Goal: Contribute content: Add original content to the website for others to see

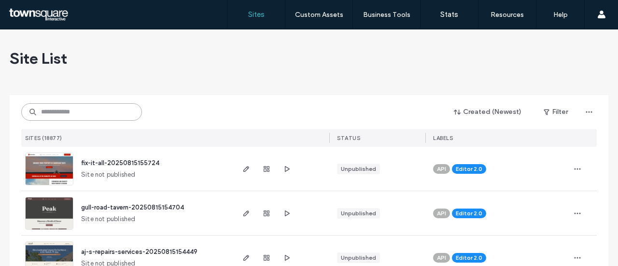
click at [81, 109] on input at bounding box center [81, 111] width 121 height 17
paste input "**********"
click at [101, 110] on input "**********" at bounding box center [81, 111] width 121 height 17
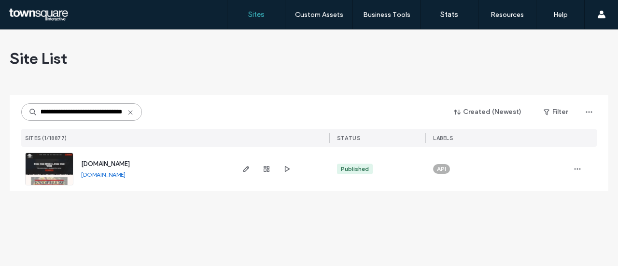
drag, startPoint x: 97, startPoint y: 111, endPoint x: 156, endPoint y: 117, distance: 60.1
click at [156, 117] on div "**********" at bounding box center [308, 112] width 575 height 18
type input "**********"
click at [247, 171] on icon "button" at bounding box center [246, 169] width 8 height 8
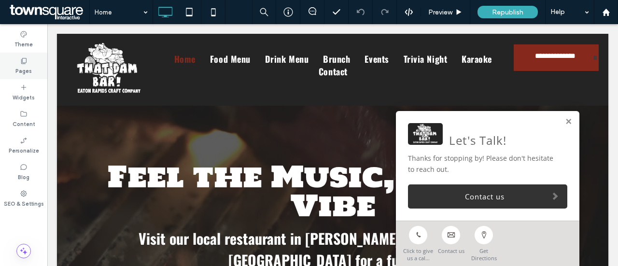
click at [22, 72] on label "Pages" at bounding box center [23, 70] width 16 height 11
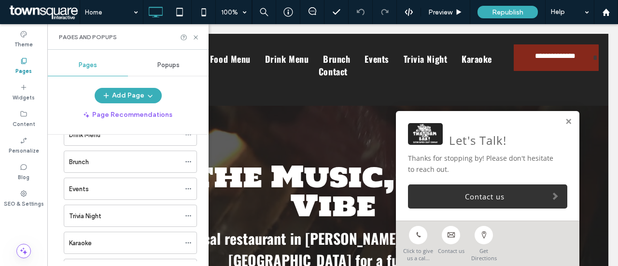
scroll to position [97, 0]
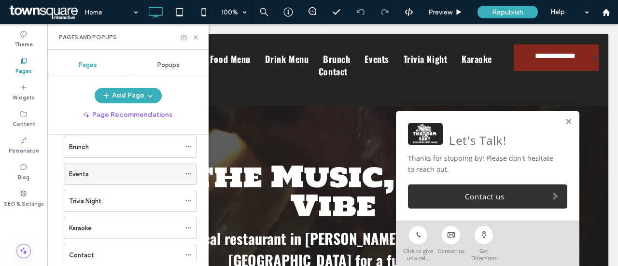
click at [107, 177] on div "Events" at bounding box center [124, 173] width 111 height 21
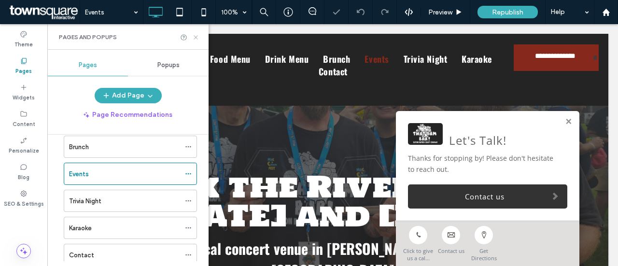
click at [198, 37] on icon at bounding box center [195, 37] width 7 height 7
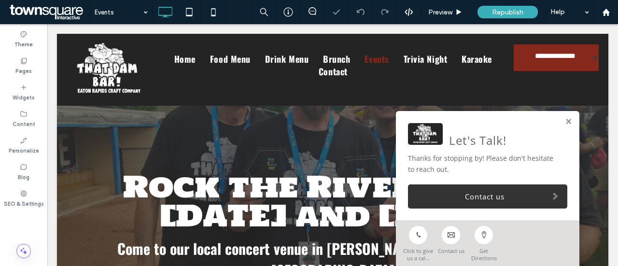
click at [565, 121] on link at bounding box center [568, 122] width 7 height 8
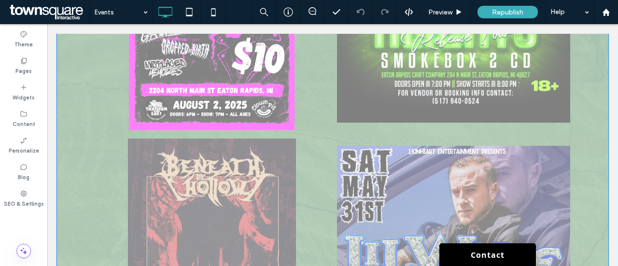
scroll to position [676, 0]
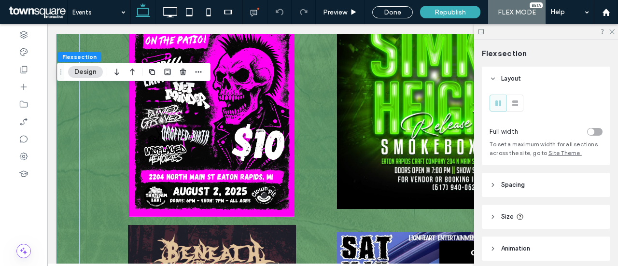
scroll to position [579, 0]
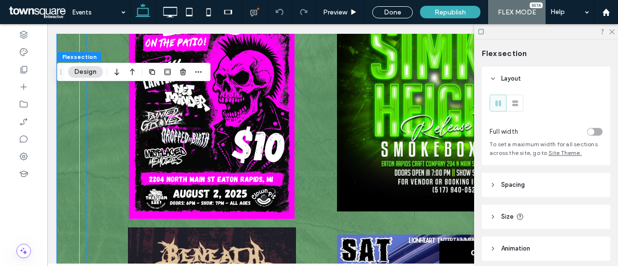
click at [358, 116] on link at bounding box center [454, 95] width 234 height 248
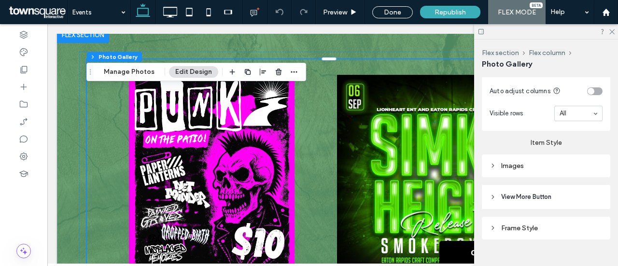
scroll to position [432, 0]
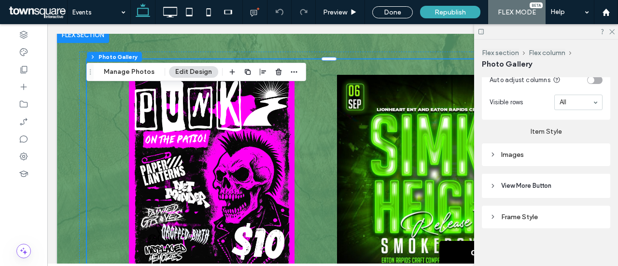
click at [525, 155] on div "Images" at bounding box center [545, 154] width 113 height 13
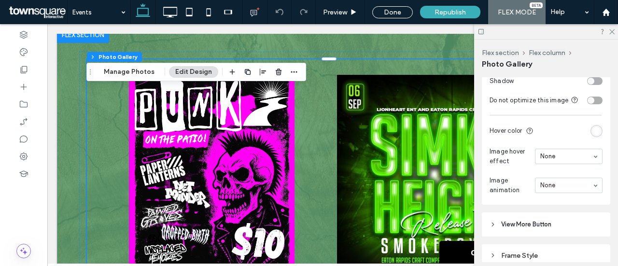
scroll to position [693, 0]
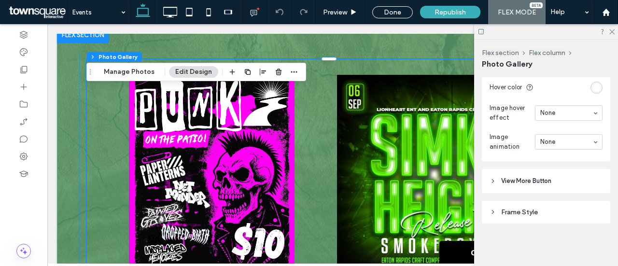
click at [190, 78] on div "Flex section Flex column Photo Gallery Manage Photos Edit Design" at bounding box center [196, 72] width 220 height 18
click at [196, 74] on button "Edit Design" at bounding box center [193, 72] width 49 height 12
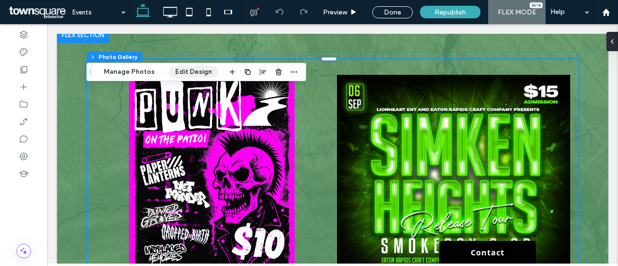
click at [192, 76] on button "Edit Design" at bounding box center [193, 72] width 49 height 12
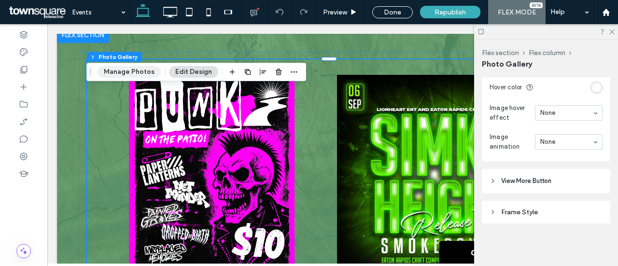
click at [132, 72] on button "Manage Photos" at bounding box center [128, 72] width 63 height 12
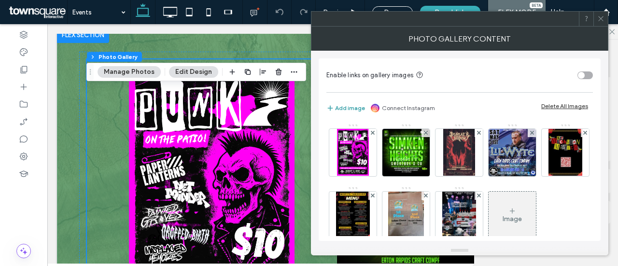
click at [348, 108] on button "Add image" at bounding box center [345, 108] width 39 height 12
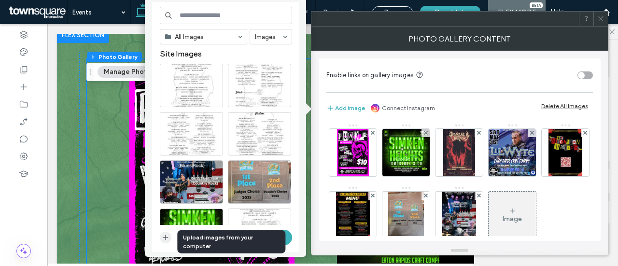
click at [166, 236] on icon "button" at bounding box center [166, 238] width 8 height 8
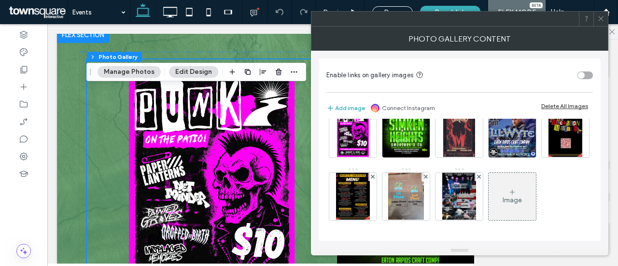
scroll to position [48, 0]
click at [488, 219] on div "Image" at bounding box center [511, 196] width 47 height 45
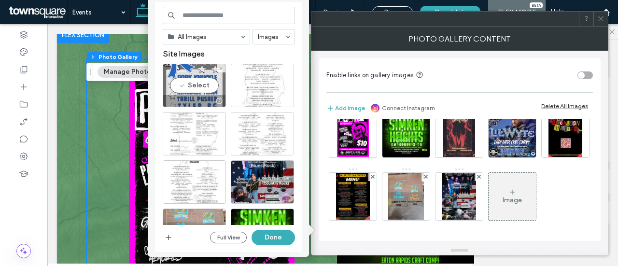
click at [195, 83] on div "Select" at bounding box center [194, 85] width 63 height 43
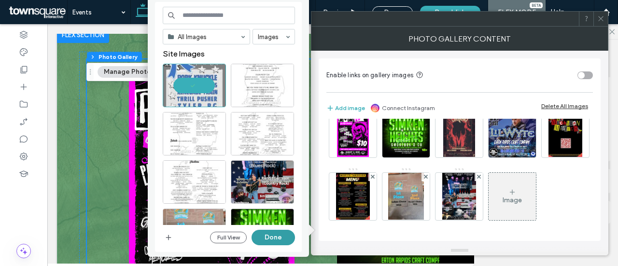
click at [273, 236] on button "Done" at bounding box center [272, 237] width 43 height 15
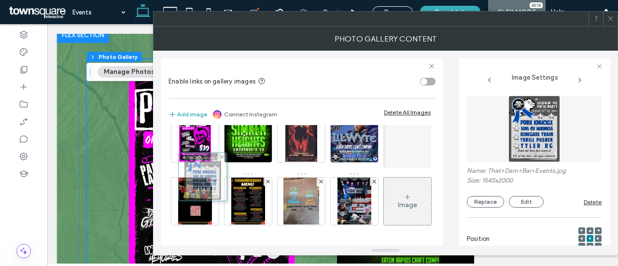
scroll to position [0, 0]
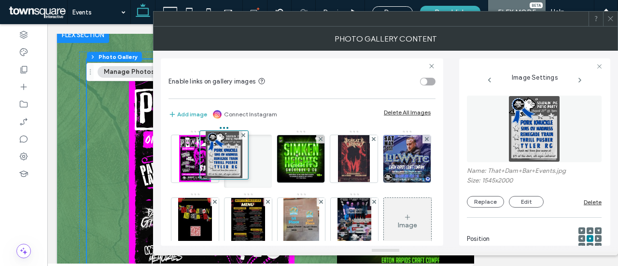
drag, startPoint x: 201, startPoint y: 223, endPoint x: 230, endPoint y: 143, distance: 85.2
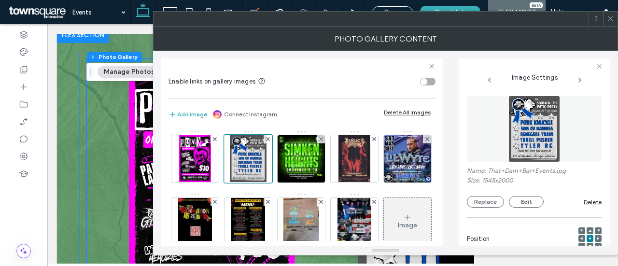
click at [612, 23] on span at bounding box center [610, 19] width 7 height 14
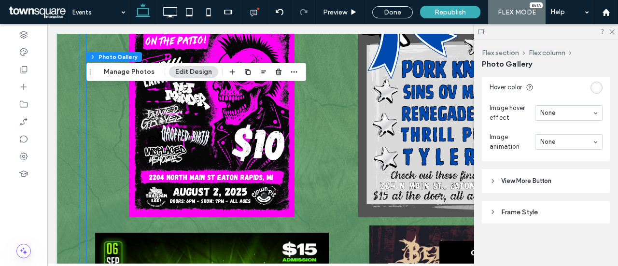
scroll to position [531, 0]
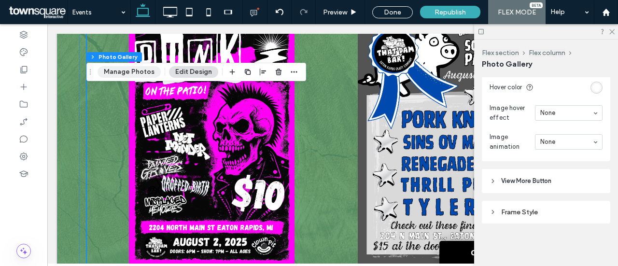
click at [126, 73] on button "Manage Photos" at bounding box center [128, 72] width 63 height 12
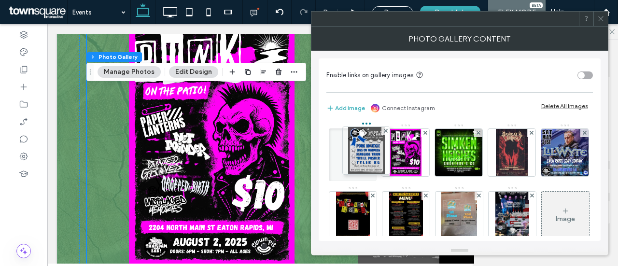
drag, startPoint x: 400, startPoint y: 148, endPoint x: 359, endPoint y: 147, distance: 41.0
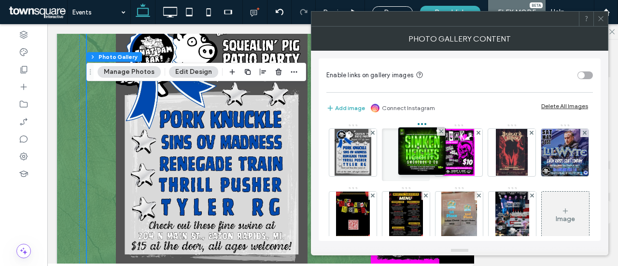
drag, startPoint x: 442, startPoint y: 148, endPoint x: 396, endPoint y: 148, distance: 45.4
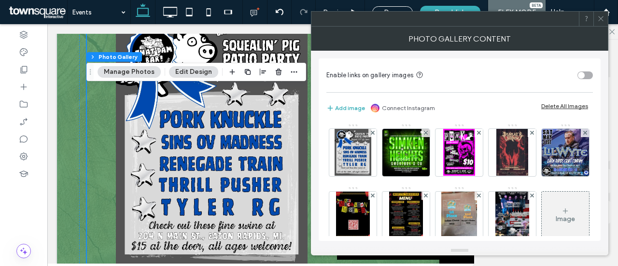
click at [601, 23] on span at bounding box center [600, 19] width 7 height 14
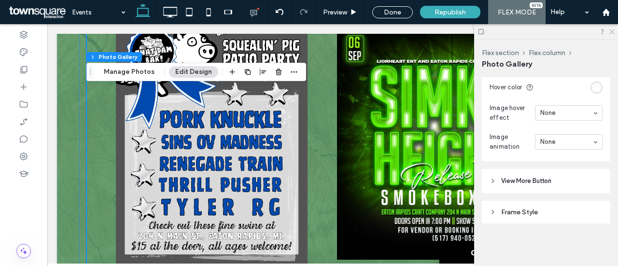
click at [613, 31] on icon at bounding box center [611, 31] width 6 height 6
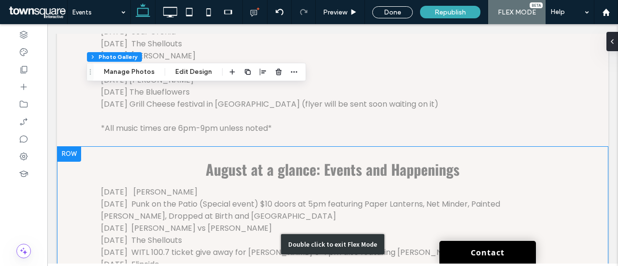
scroll to position [1979, 0]
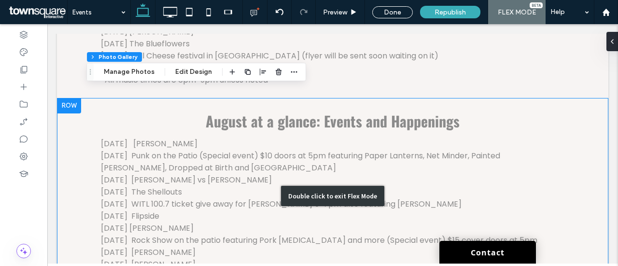
click at [195, 167] on div "Double click to exit Flex Mode" at bounding box center [332, 196] width 551 height 196
click at [211, 179] on div "Double click to exit Flex Mode" at bounding box center [332, 196] width 551 height 196
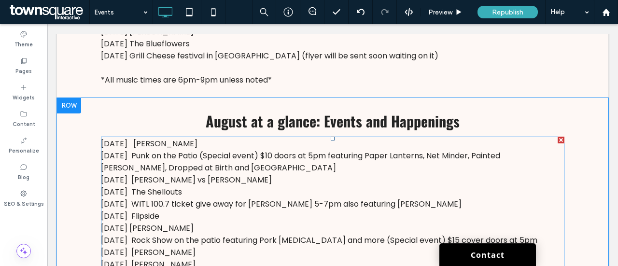
click at [204, 198] on p "[DATE] WITL 100.7 ticket give away for [PERSON_NAME] 5-7pm also featuring [PERS…" at bounding box center [332, 204] width 463 height 12
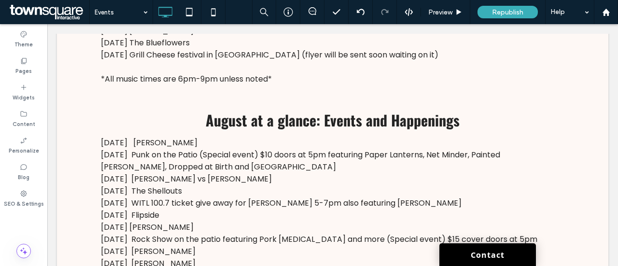
scroll to position [1978, 0]
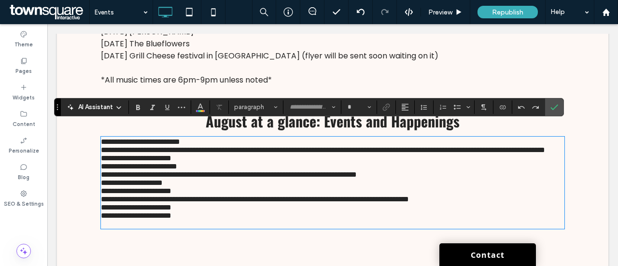
type input "*******"
type input "**"
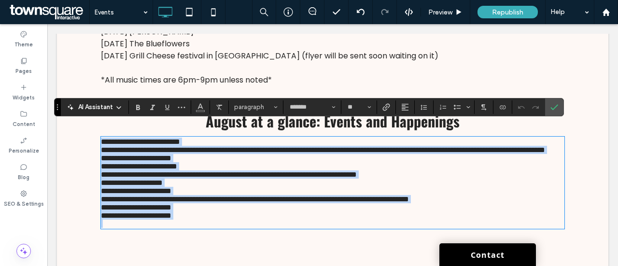
click at [206, 178] on span "**********" at bounding box center [229, 174] width 256 height 7
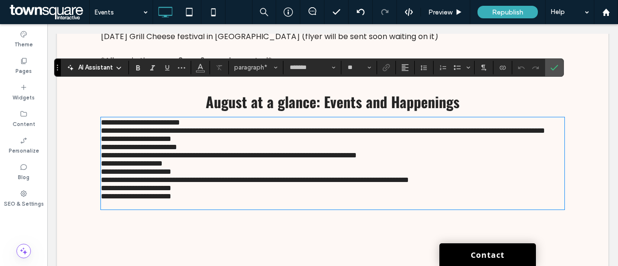
scroll to position [2026, 0]
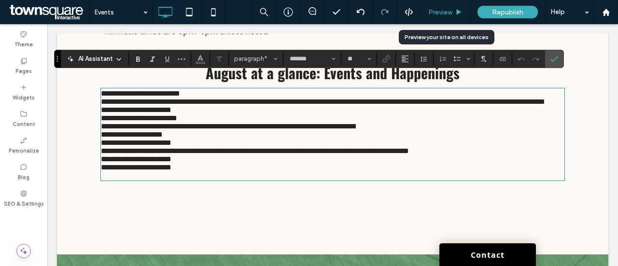
click at [459, 14] on icon at bounding box center [458, 12] width 7 height 7
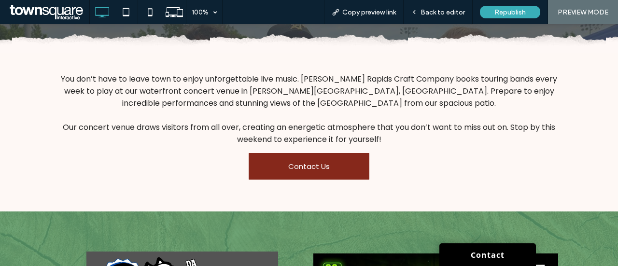
scroll to position [294, 0]
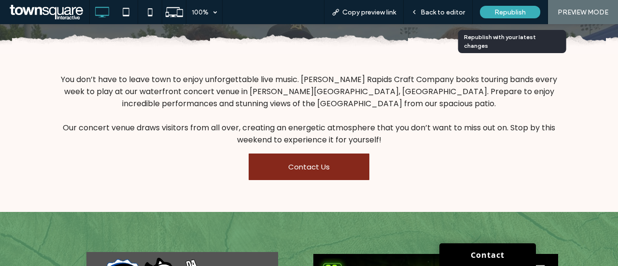
click at [508, 9] on span "Republish" at bounding box center [509, 12] width 31 height 8
